Goal: Find specific page/section: Find specific page/section

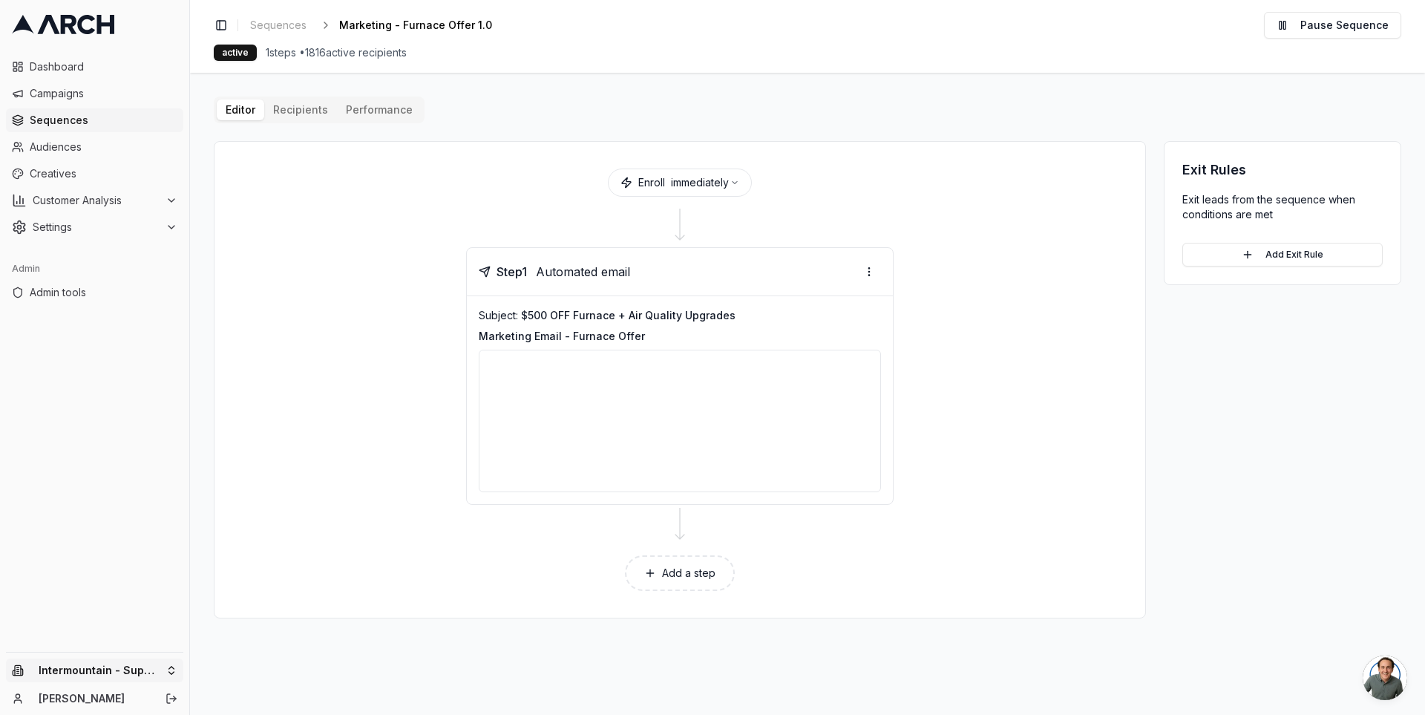
click at [161, 673] on html "Dashboard Campaigns Sequences Audiences Creatives Customer Analysis Settings Ad…" at bounding box center [712, 357] width 1425 height 715
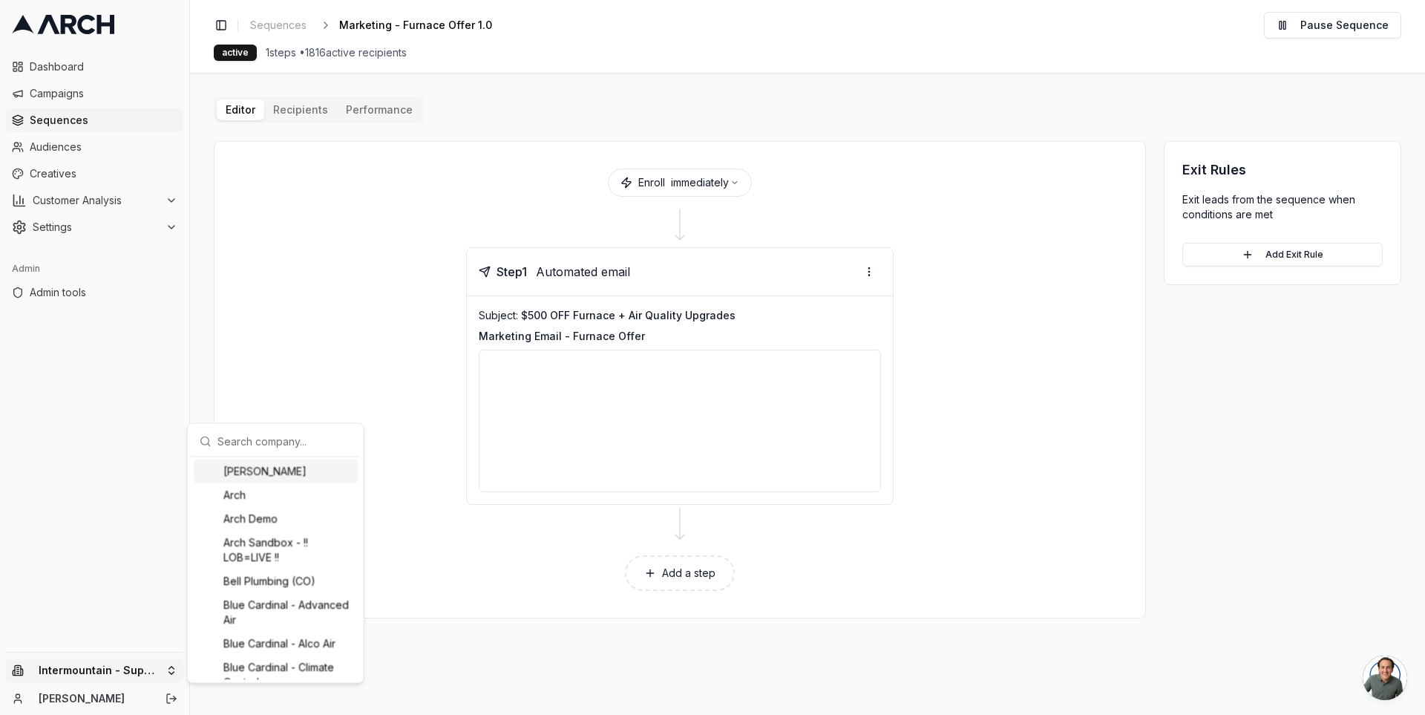
click at [242, 442] on input "text" at bounding box center [285, 441] width 134 height 30
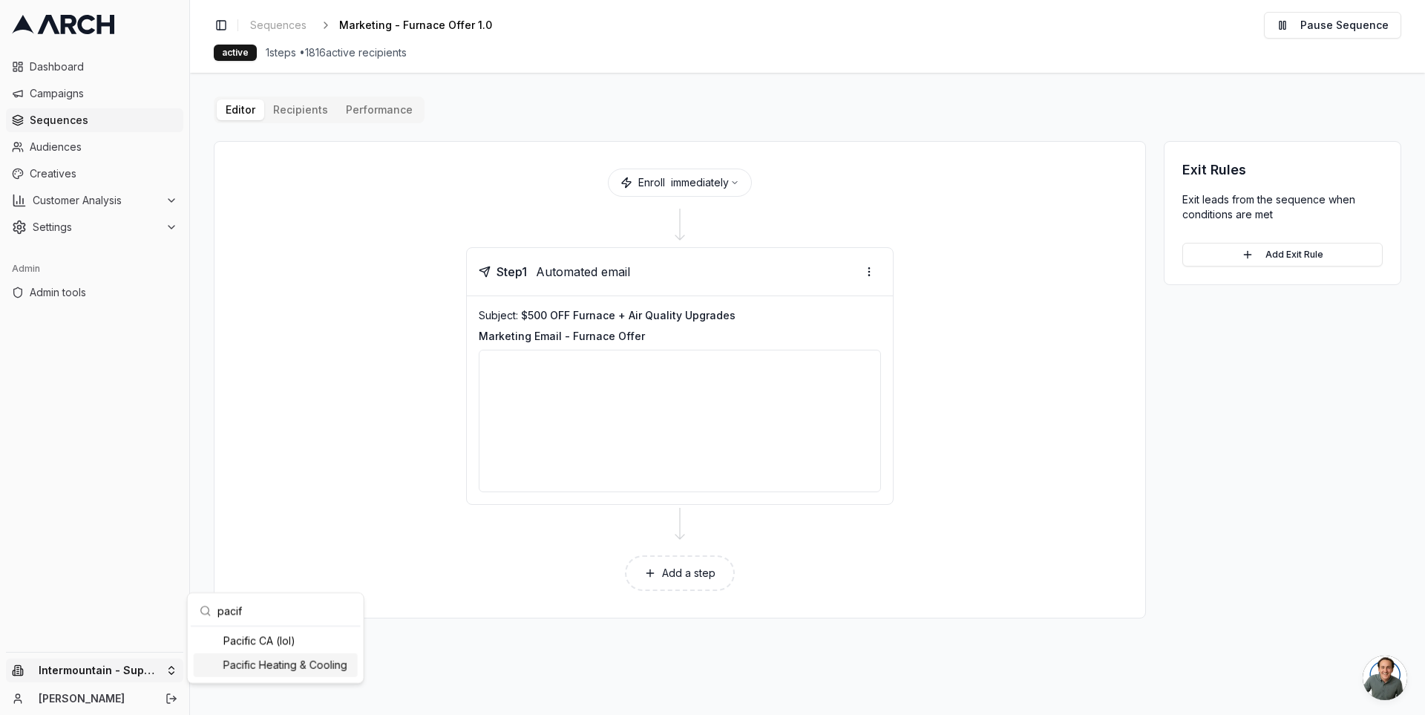
type input "pacif"
click at [282, 659] on div "Pacific Heating & Cooling" at bounding box center [276, 665] width 164 height 24
click at [48, 154] on html "Dashboard Campaigns Sequences Audiences Creatives Customer Analysis Settings Ad…" at bounding box center [712, 357] width 1425 height 715
click at [48, 183] on link "Creatives" at bounding box center [94, 174] width 177 height 24
